Goal: Find specific page/section: Find specific page/section

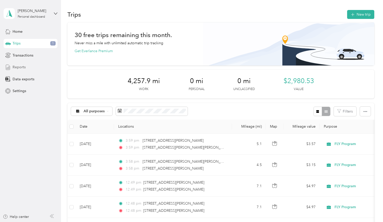
click at [33, 70] on div "Reports" at bounding box center [31, 67] width 54 height 9
